Goal: Task Accomplishment & Management: Manage account settings

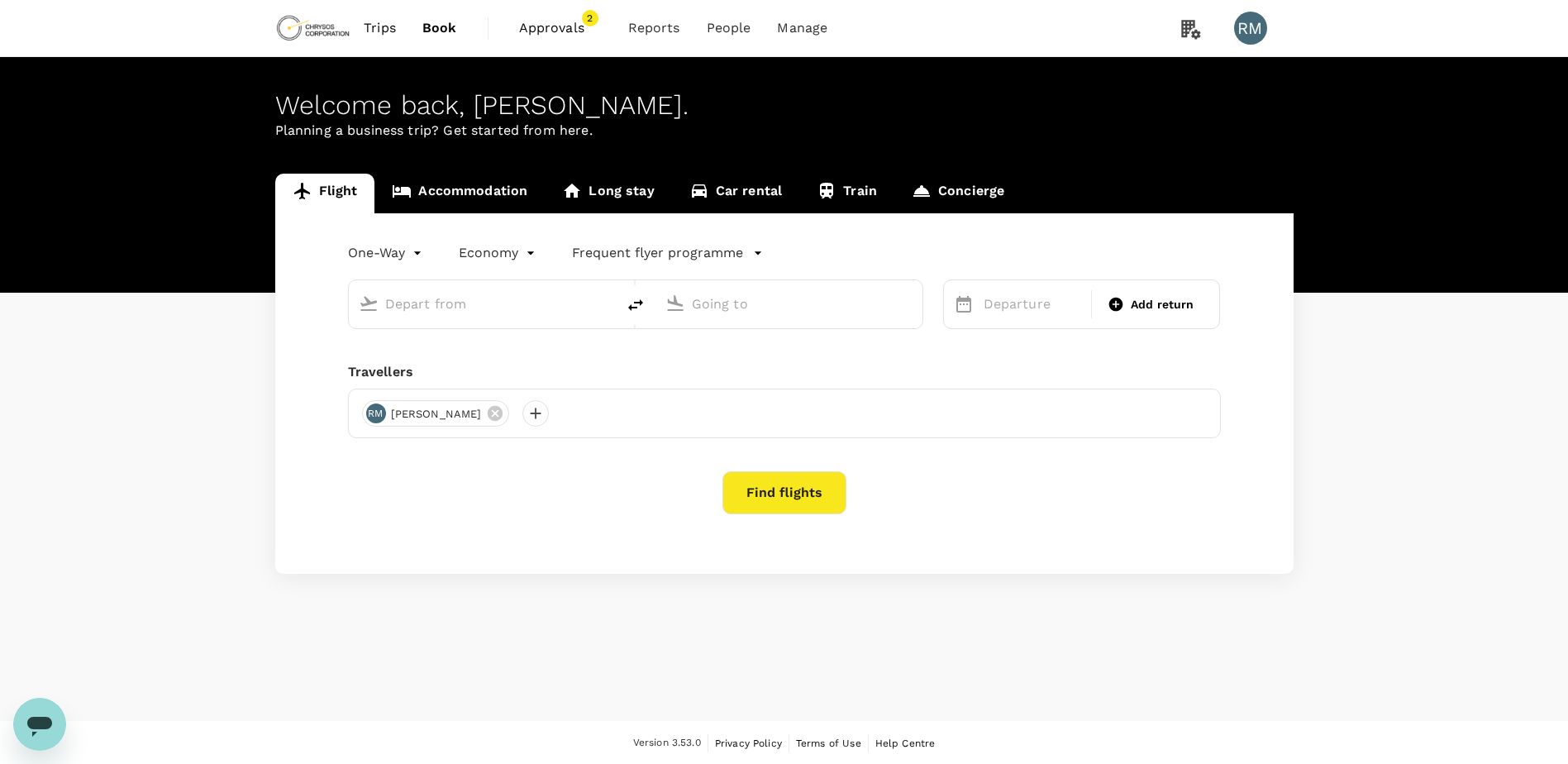
click at [77, 351] on div "Flight Accommodation Long stay Car rental Train Concierge One-Way oneway Econom…" at bounding box center [784, 374] width 1568 height 400
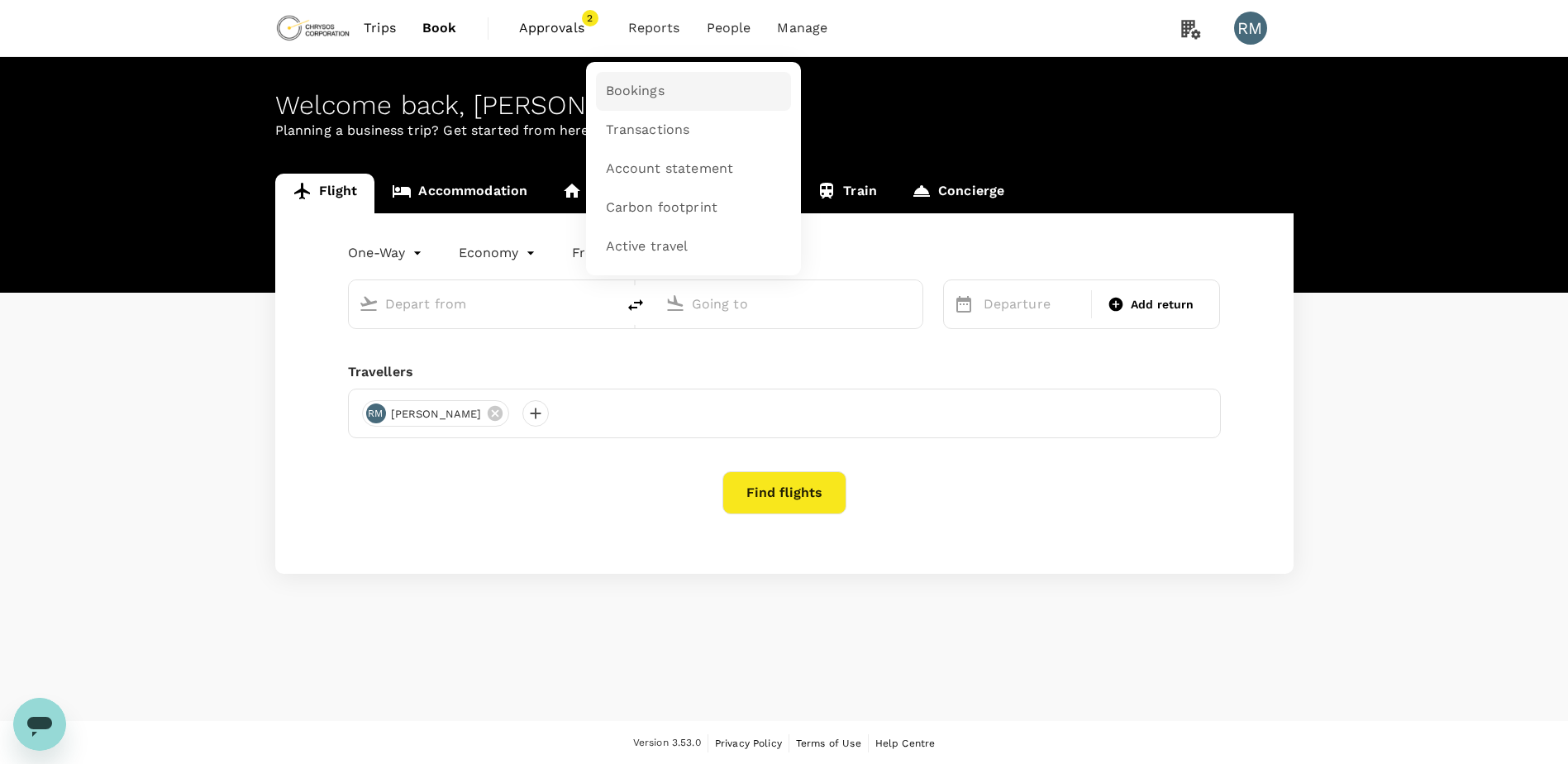
click at [646, 91] on span "Bookings" at bounding box center [634, 92] width 59 height 19
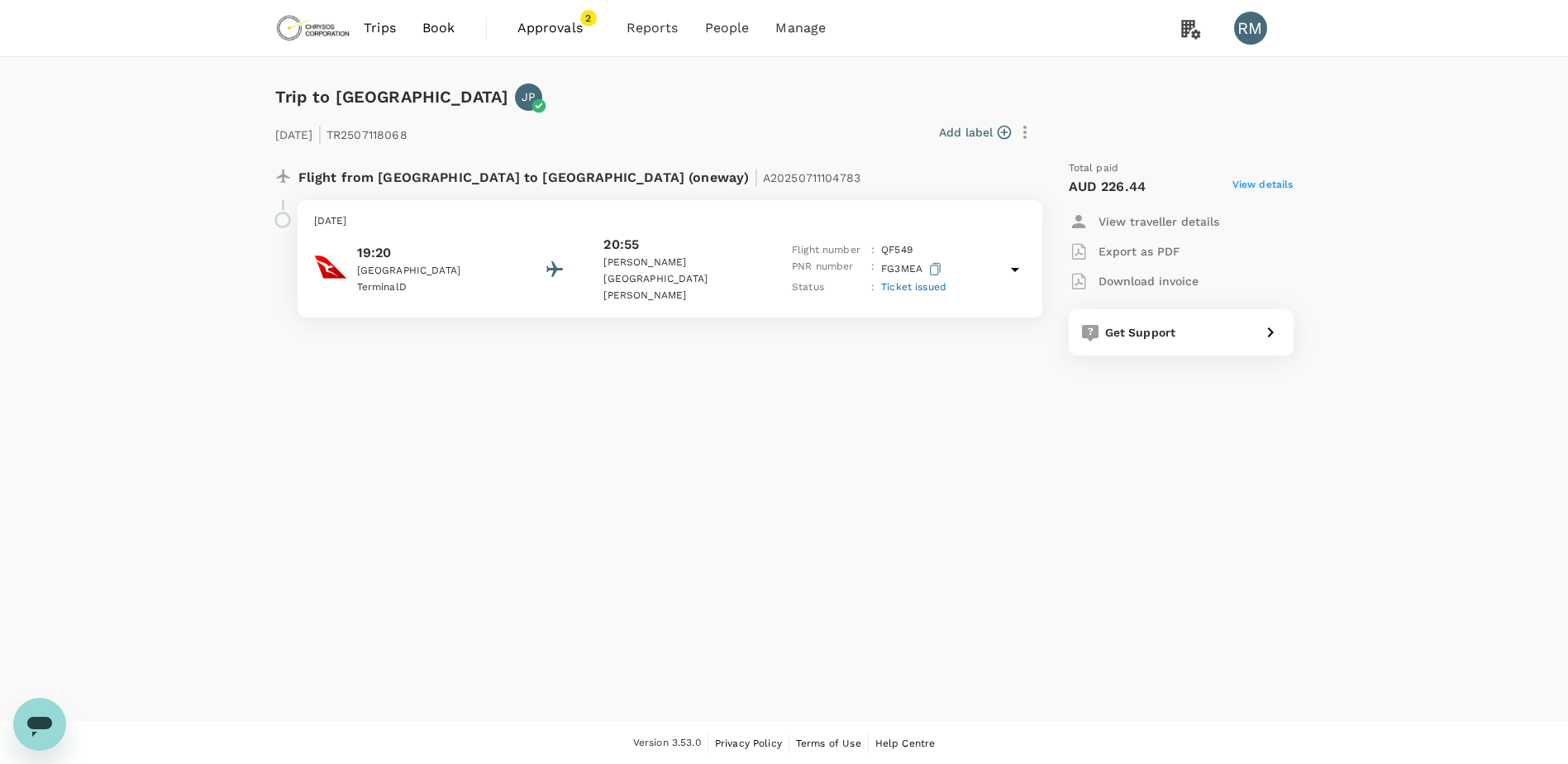
click at [1136, 283] on p "Download invoice" at bounding box center [1149, 280] width 100 height 16
click at [651, 135] on span "Transactions" at bounding box center [646, 130] width 84 height 19
